Goal: Obtain resource: Download file/media

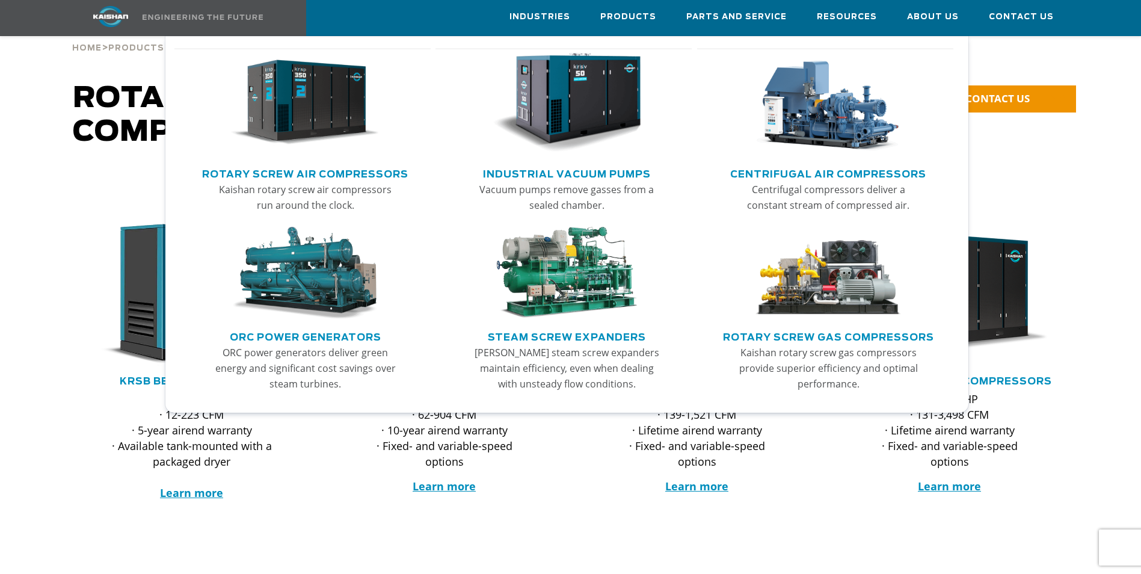
scroll to position [120, 0]
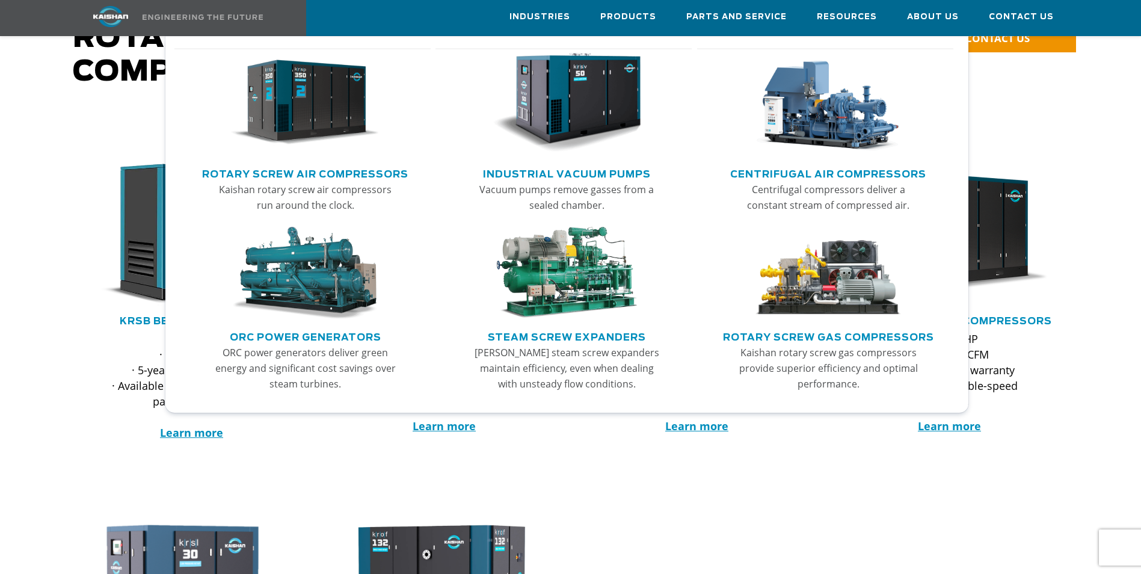
click at [324, 175] on link "Rotary Screw Air Compressors" at bounding box center [305, 173] width 206 height 18
click at [779, 170] on link "Centrifugal Air Compressors" at bounding box center [828, 173] width 196 height 18
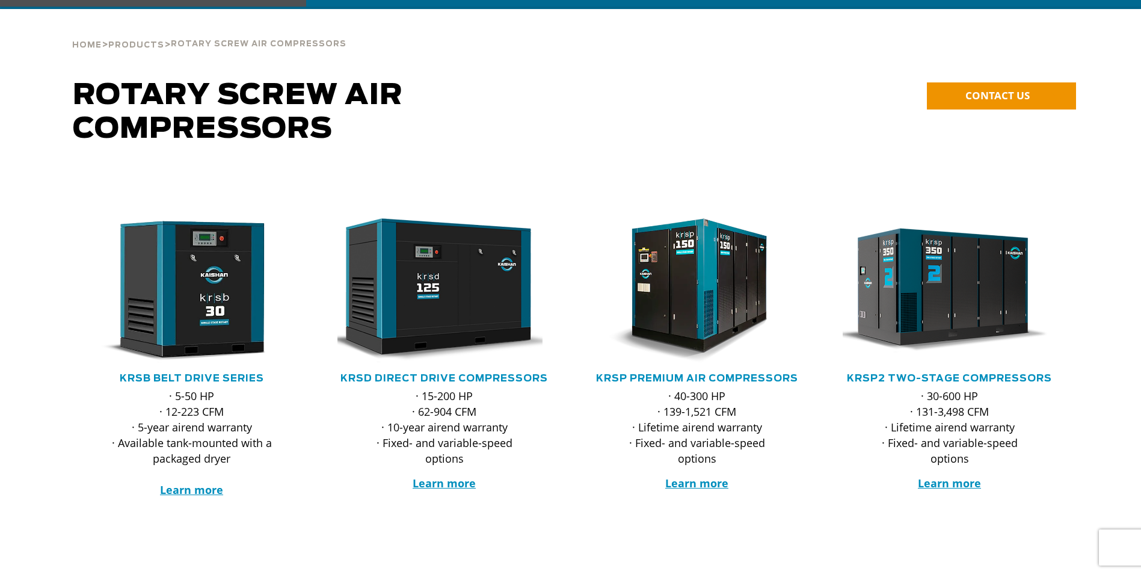
scroll to position [120, 0]
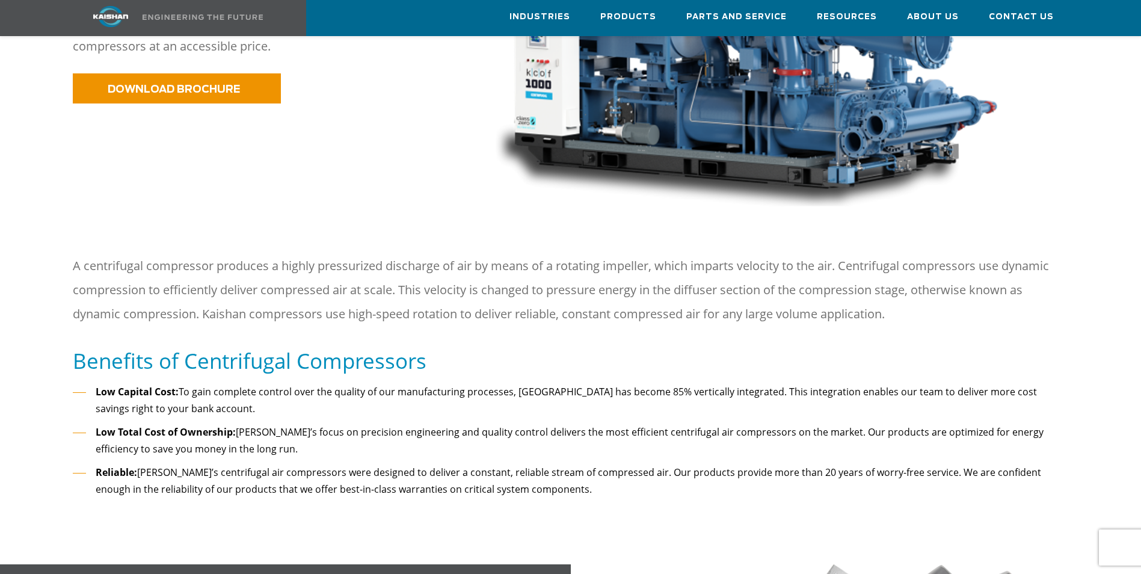
scroll to position [361, 0]
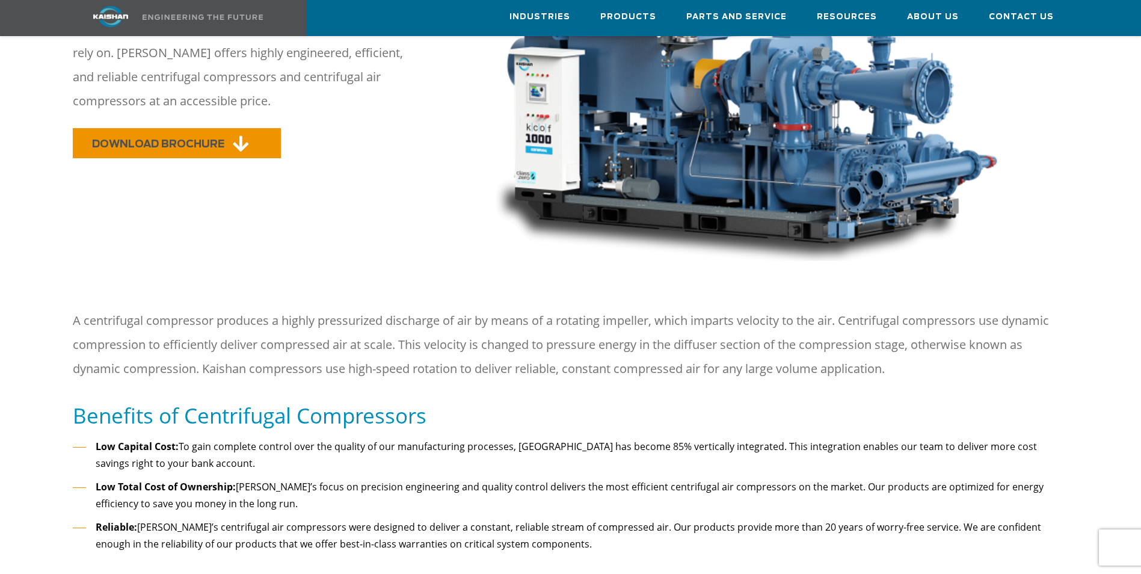
click at [185, 139] on span "DOWNLOAD BROCHURE" at bounding box center [158, 144] width 132 height 10
